Goal: Task Accomplishment & Management: Manage account settings

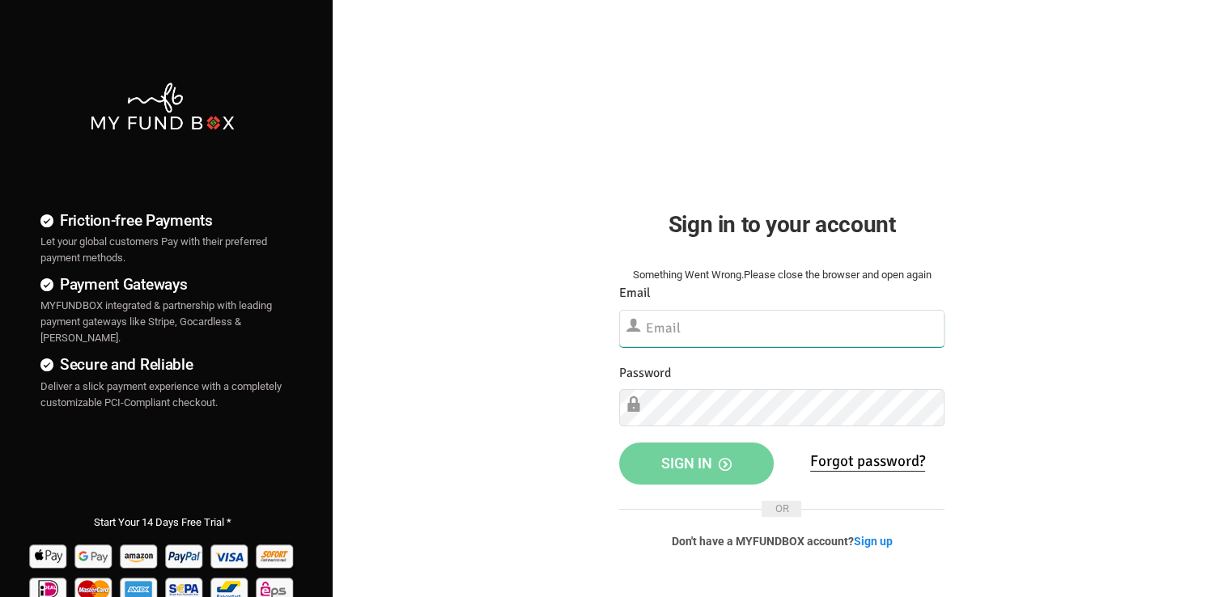
click at [678, 322] on input "text" at bounding box center [781, 328] width 325 height 37
paste input "[EMAIL_ADDRESS][DOMAIN_NAME]"
type input "[EMAIL_ADDRESS][DOMAIN_NAME]"
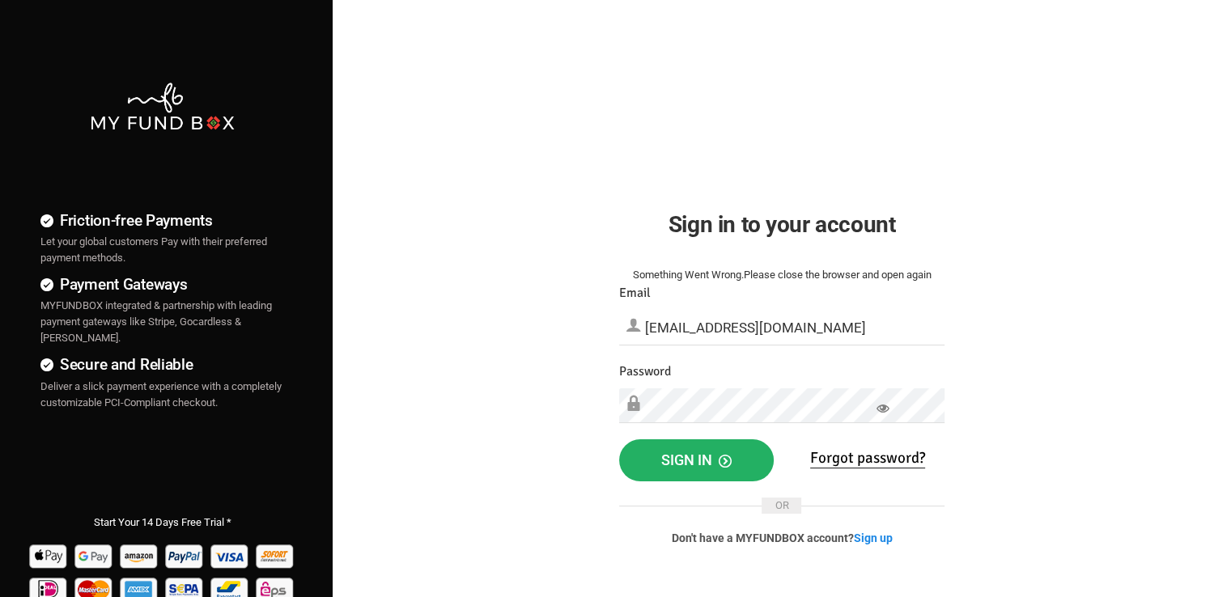
click at [696, 464] on span "Sign in" at bounding box center [696, 460] width 70 height 17
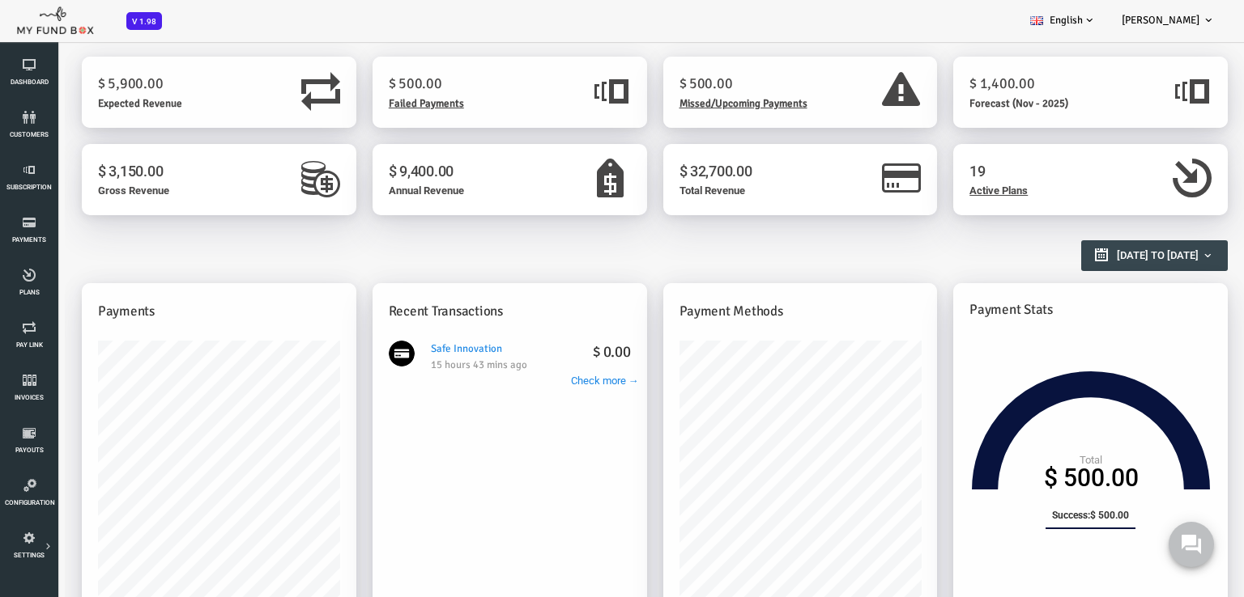
click at [393, 104] on span "Failed Payments" at bounding box center [376, 103] width 75 height 13
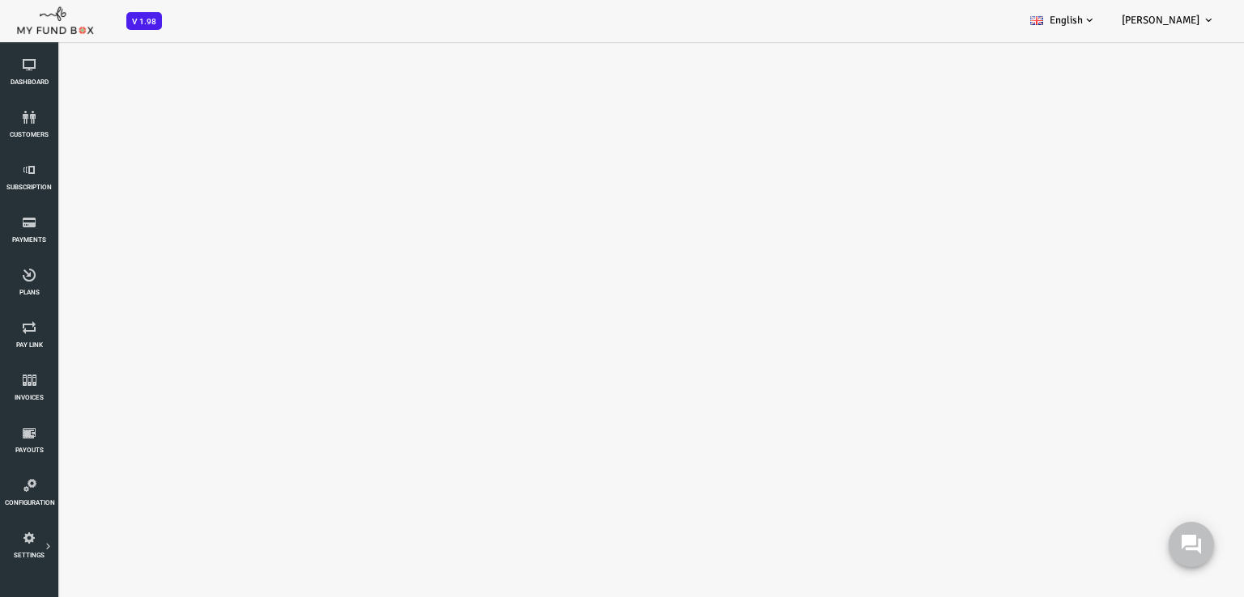
select select "100"
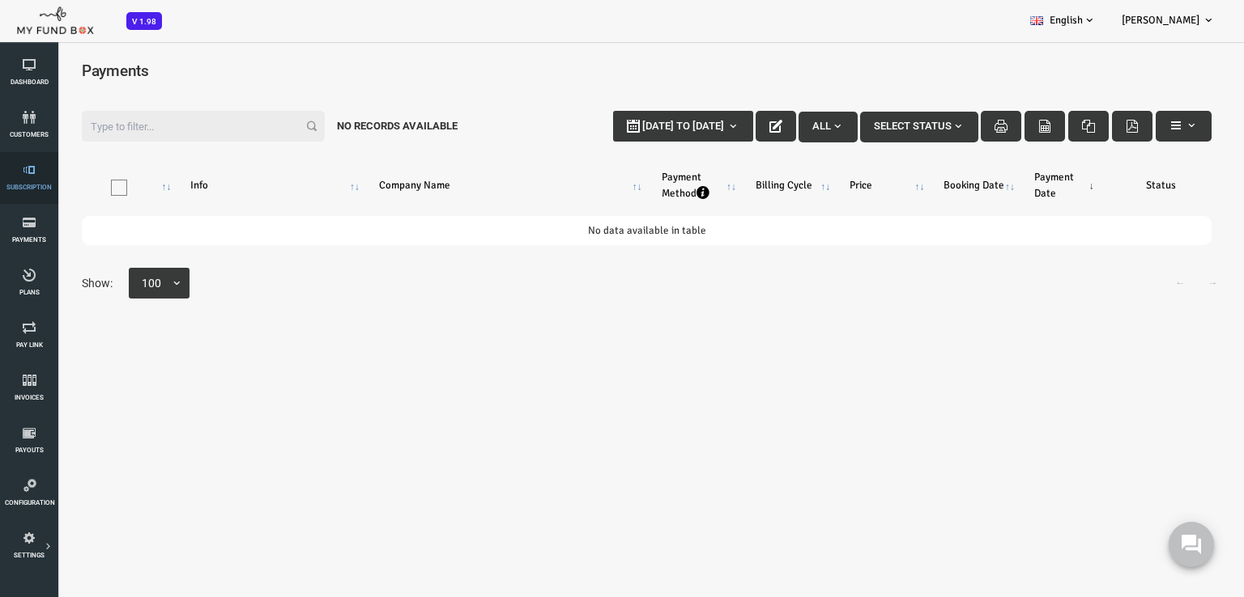
click at [0, 0] on span "Subscription" at bounding box center [0, 0] width 0 height 0
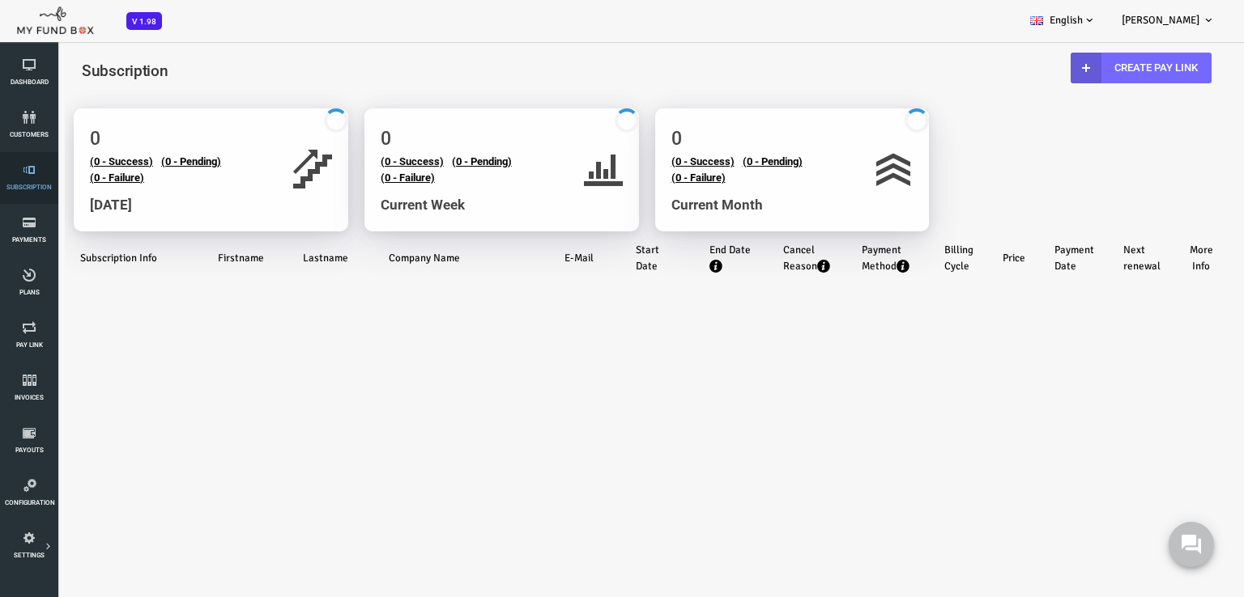
select select "100"
